Goal: Transaction & Acquisition: Subscribe to service/newsletter

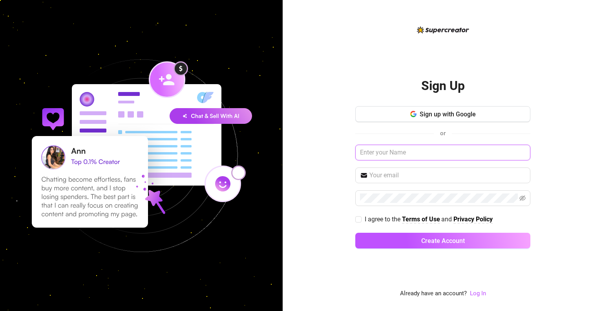
click at [394, 156] on input "text" at bounding box center [442, 153] width 175 height 16
click at [439, 112] on span "Sign up with Google" at bounding box center [448, 113] width 56 height 7
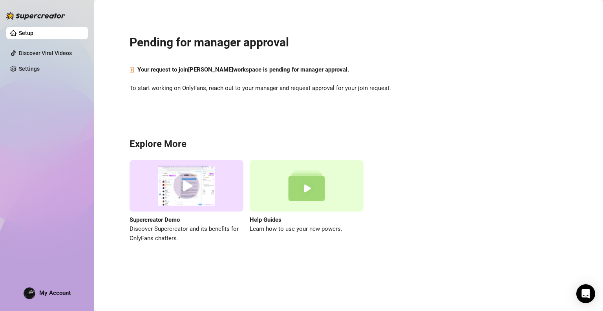
click at [44, 295] on span "My Account" at bounding box center [54, 292] width 31 height 7
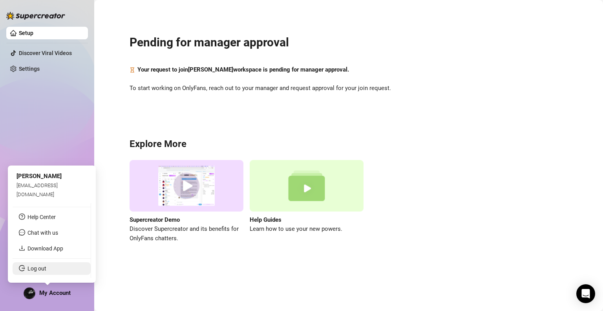
click at [31, 268] on link "Log out" at bounding box center [36, 268] width 19 height 6
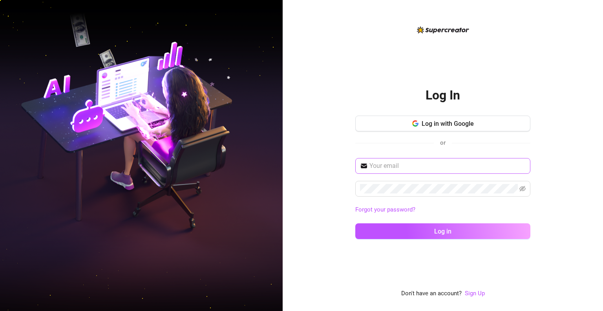
click at [446, 173] on span at bounding box center [442, 166] width 175 height 16
click at [446, 163] on input "text" at bounding box center [448, 165] width 156 height 9
click at [446, 161] on input "text" at bounding box center [448, 165] width 156 height 9
click at [416, 167] on input "text" at bounding box center [448, 165] width 156 height 9
paste input "[PERSON_NAME][EMAIL_ADDRESS][DOMAIN_NAME]"
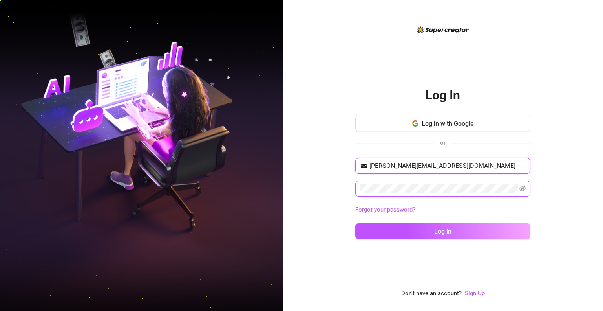
type input "[PERSON_NAME][EMAIL_ADDRESS][DOMAIN_NAME]"
click at [520, 187] on icon "eye-invisible" at bounding box center [523, 188] width 6 height 6
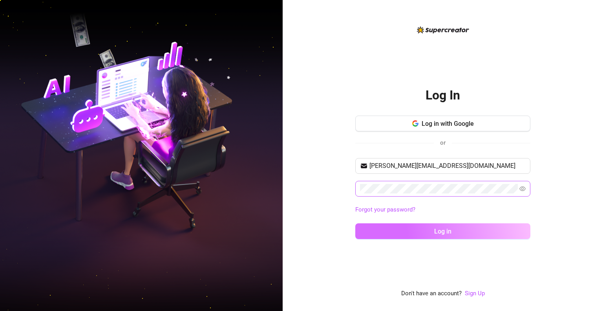
click at [491, 230] on button "Log in" at bounding box center [442, 231] width 175 height 16
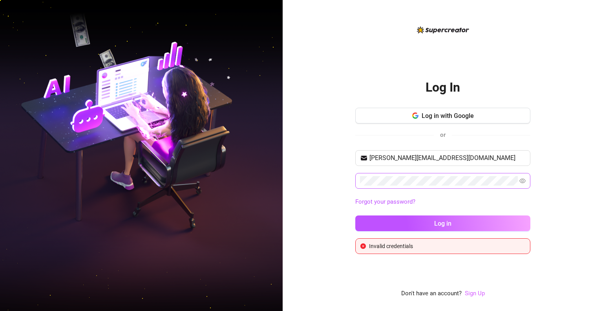
click at [477, 295] on link "Sign Up" at bounding box center [475, 292] width 20 height 7
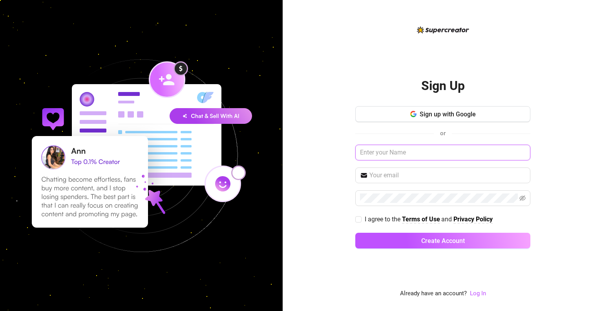
click at [470, 146] on input "text" at bounding box center [442, 153] width 175 height 16
type input "marifer"
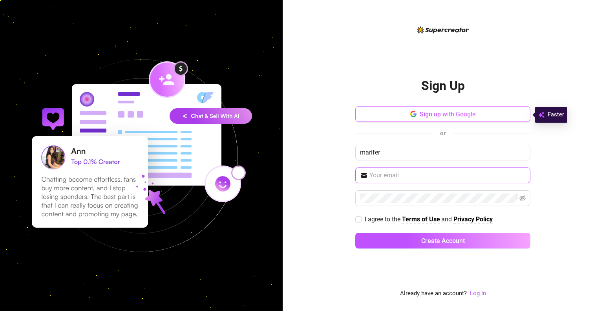
paste input "[PERSON_NAME][EMAIL_ADDRESS][DOMAIN_NAME]"
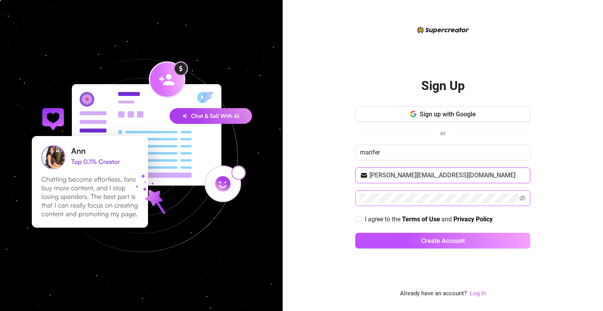
type input "[PERSON_NAME][EMAIL_ADDRESS][DOMAIN_NAME]"
click at [527, 208] on div "Sign up with Google or marifer [PERSON_NAME][EMAIL_ADDRESS][DOMAIN_NAME] I agre…" at bounding box center [442, 180] width 175 height 149
click at [525, 202] on span at bounding box center [523, 197] width 6 height 9
click at [524, 199] on icon "eye-invisible" at bounding box center [523, 198] width 6 height 6
click at [362, 214] on span "I agree to the Terms of Use and Privacy Policy" at bounding box center [429, 219] width 134 height 10
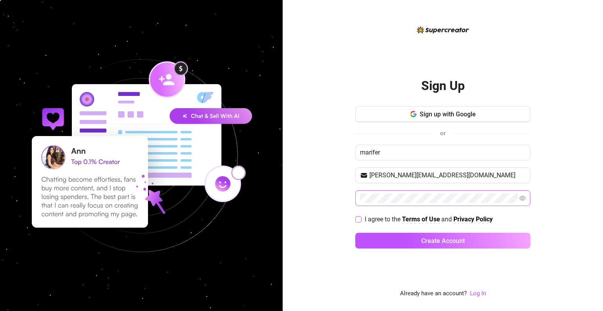
click at [361, 216] on input "I agree to the Terms of Use and Privacy Policy" at bounding box center [357, 218] width 5 height 5
checkbox input "true"
click at [399, 240] on button "Create Account" at bounding box center [442, 240] width 175 height 16
